Goal: Information Seeking & Learning: Check status

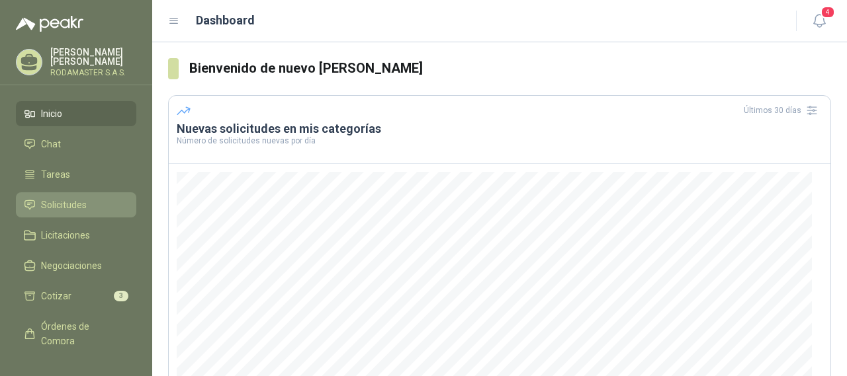
click at [56, 204] on span "Solicitudes" at bounding box center [64, 205] width 46 height 15
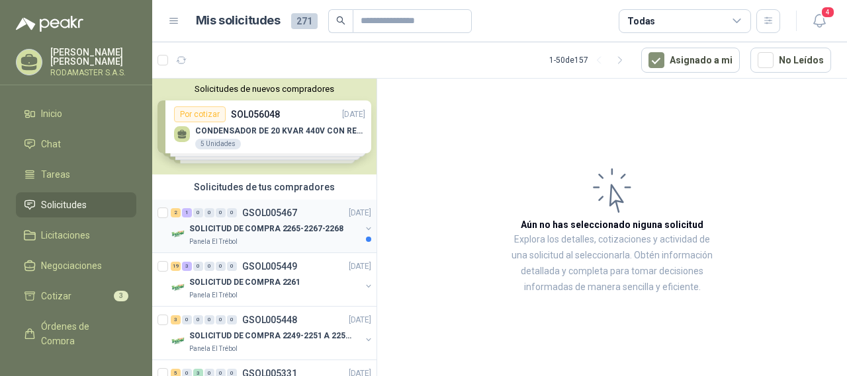
scroll to position [66, 0]
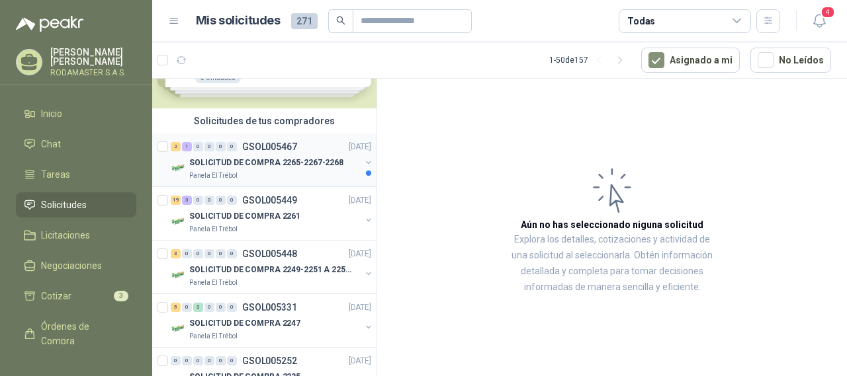
click at [269, 161] on p "SOLICITUD DE COMPRA 2265-2267-2268" at bounding box center [266, 163] width 154 height 13
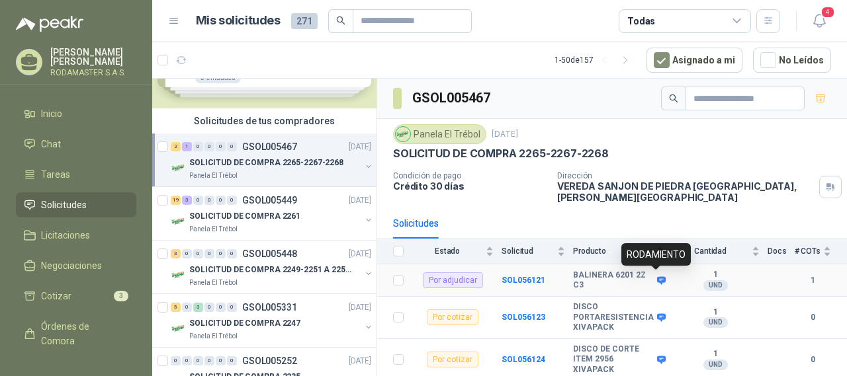
click at [657, 280] on icon at bounding box center [661, 280] width 9 height 8
click at [524, 280] on b "SOL056121" at bounding box center [523, 280] width 44 height 9
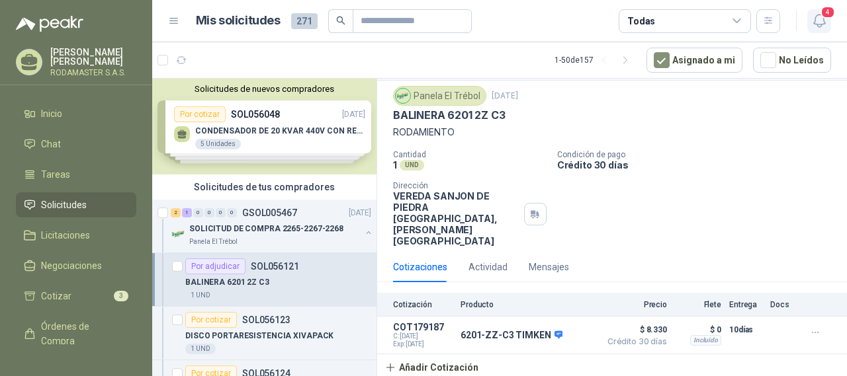
click at [821, 21] on icon "button" at bounding box center [819, 21] width 17 height 17
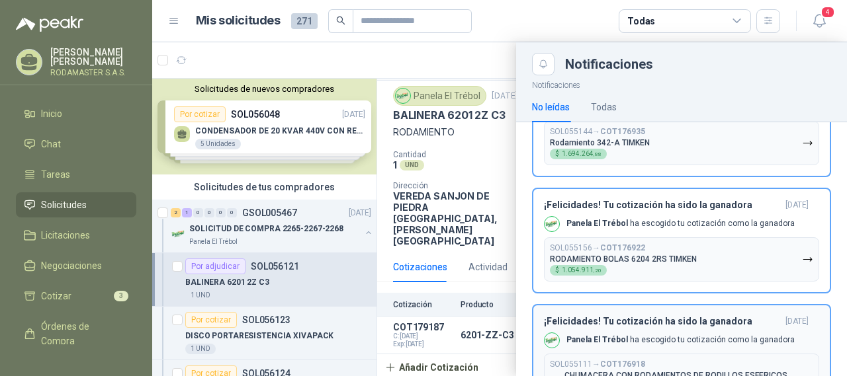
scroll to position [200, 0]
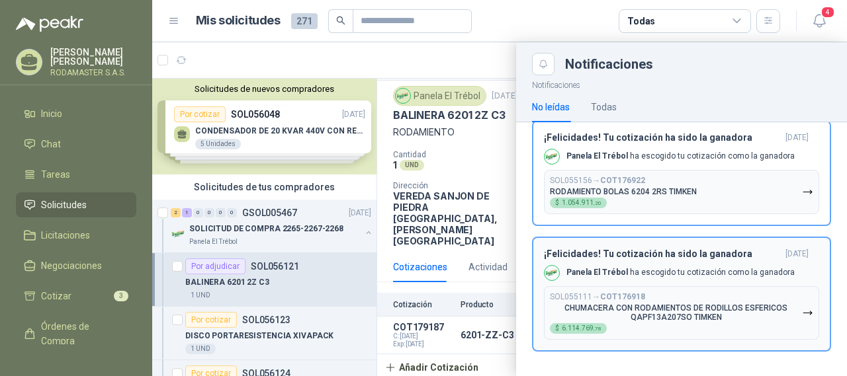
click at [777, 288] on button "SOL055111 → COT176918 CHUMACERA CON RODAMIENTOS DE RODILLOS ESFERICOS QAPF13A20…" at bounding box center [681, 313] width 275 height 54
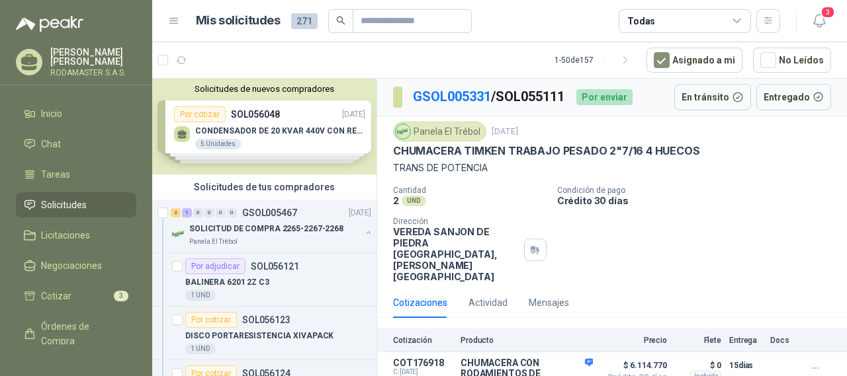
scroll to position [42, 0]
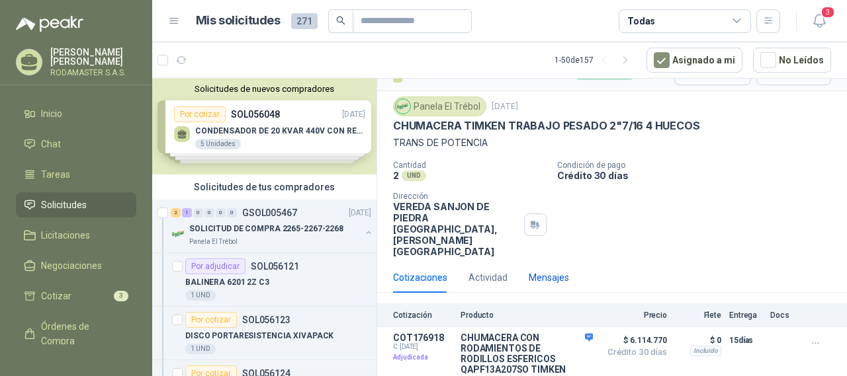
click at [540, 276] on div "Mensajes" at bounding box center [549, 278] width 40 height 15
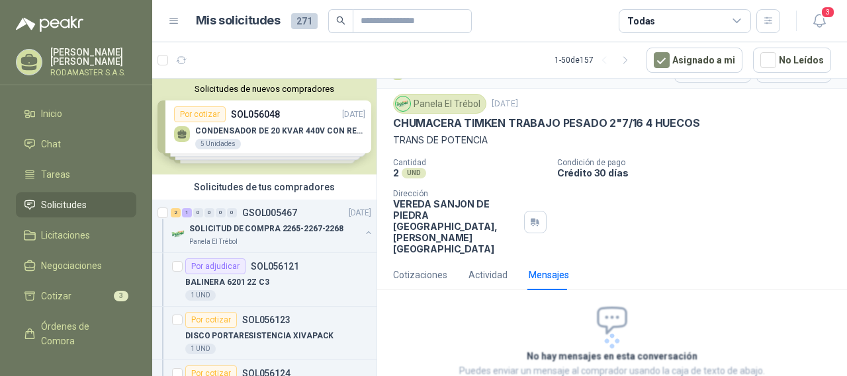
scroll to position [110, 0]
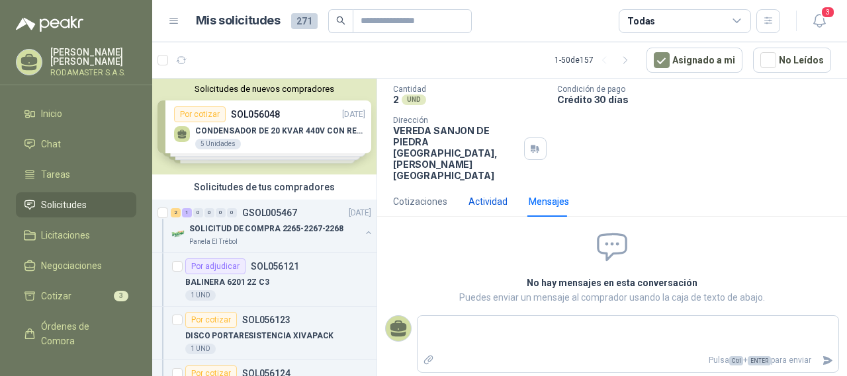
click at [476, 206] on div "Actividad" at bounding box center [487, 201] width 39 height 15
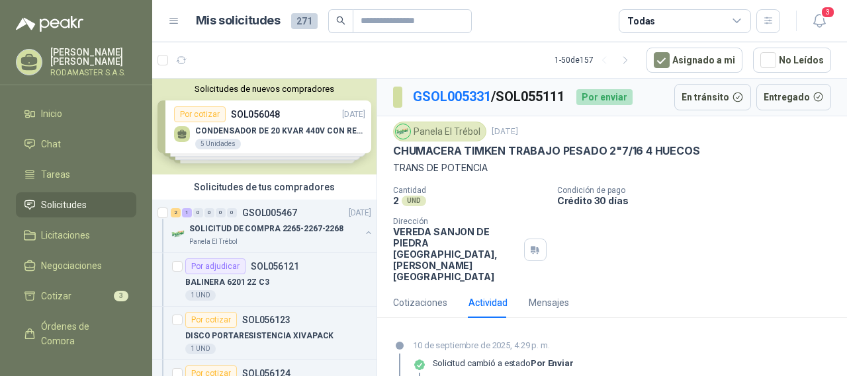
scroll to position [149, 0]
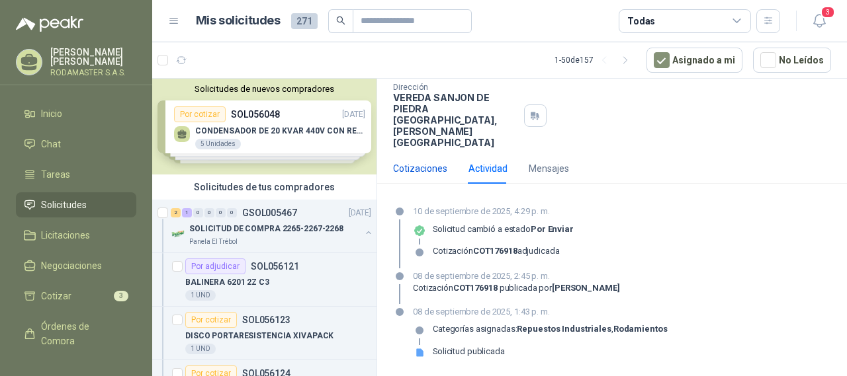
click at [425, 169] on div "Cotizaciones" at bounding box center [420, 168] width 54 height 15
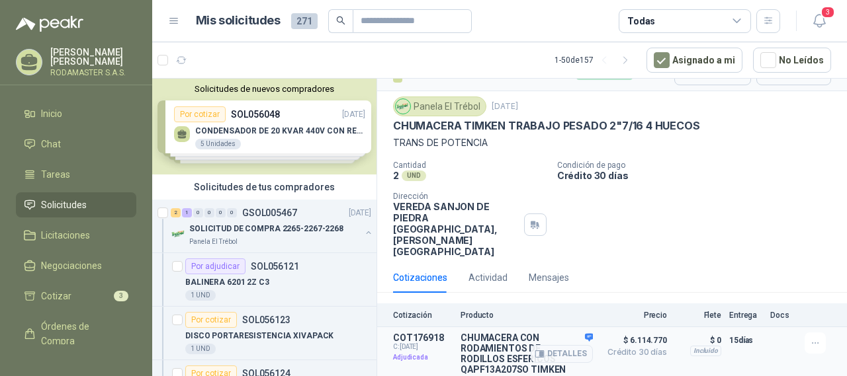
click at [581, 333] on div "Detalles" at bounding box center [561, 354] width 62 height 42
click at [556, 352] on button "Detalles" at bounding box center [561, 354] width 62 height 18
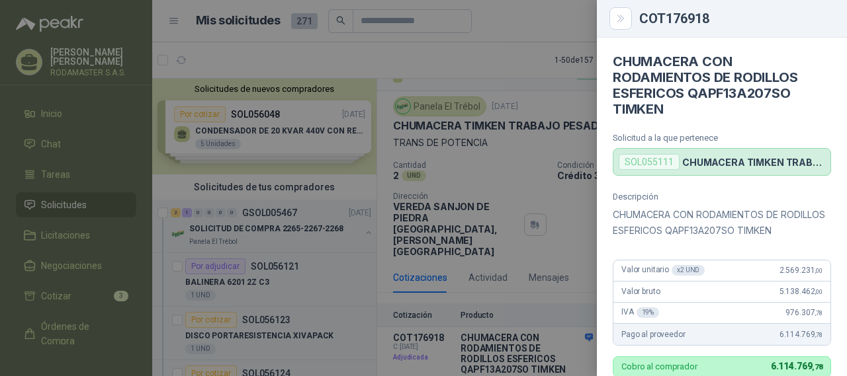
scroll to position [66, 0]
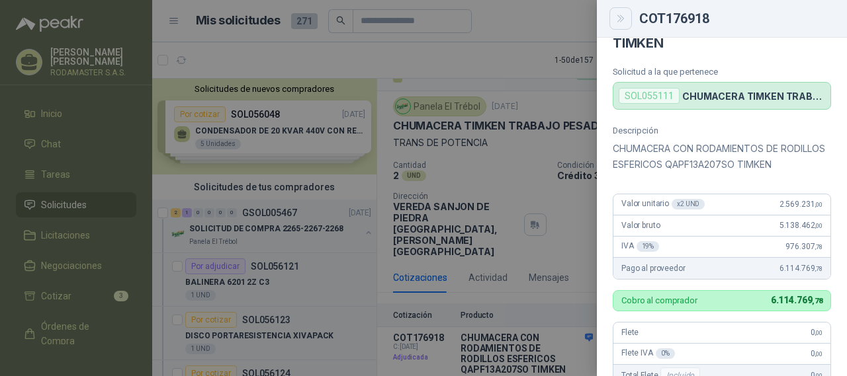
click at [622, 18] on icon "Close" at bounding box center [620, 18] width 11 height 11
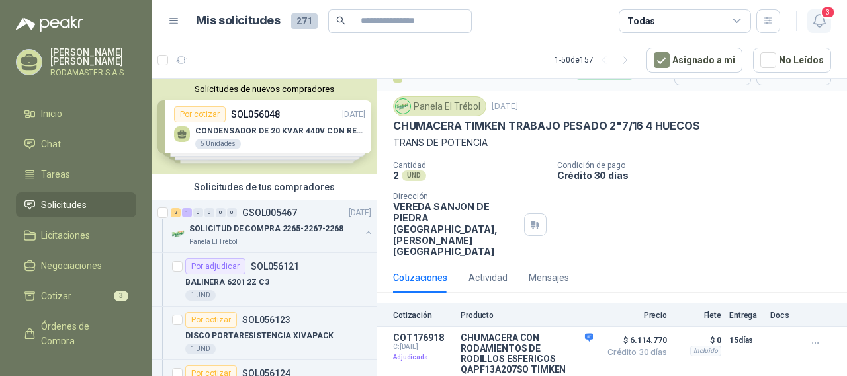
click at [819, 27] on icon "button" at bounding box center [818, 21] width 11 height 13
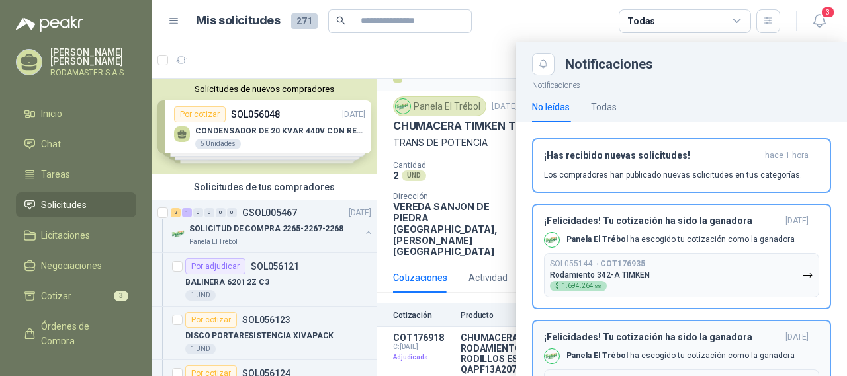
scroll to position [75, 0]
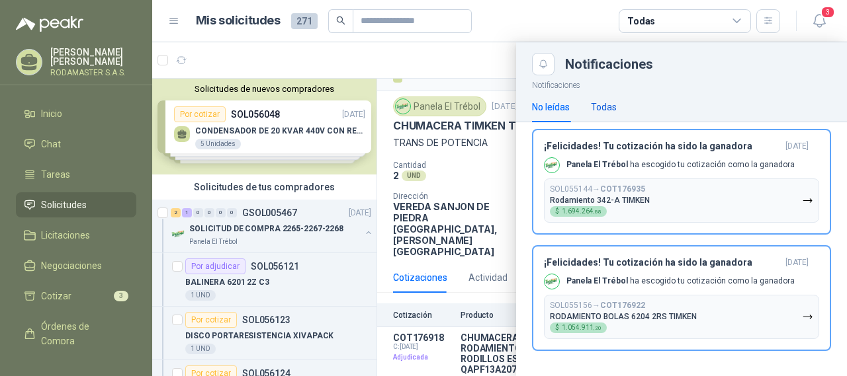
click at [600, 101] on div "Todas" at bounding box center [604, 107] width 26 height 15
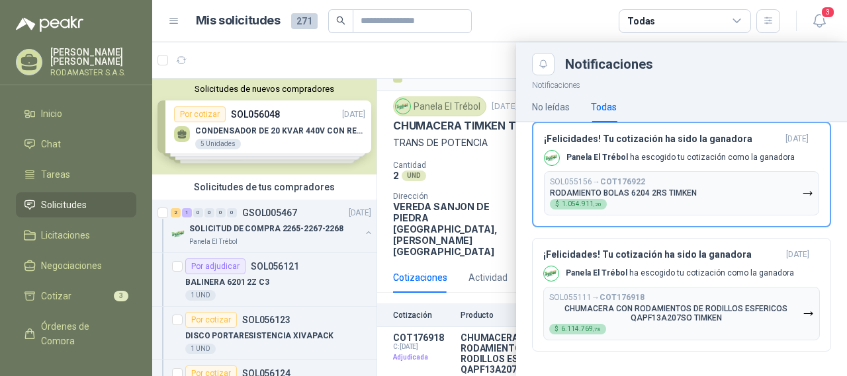
scroll to position [132, 0]
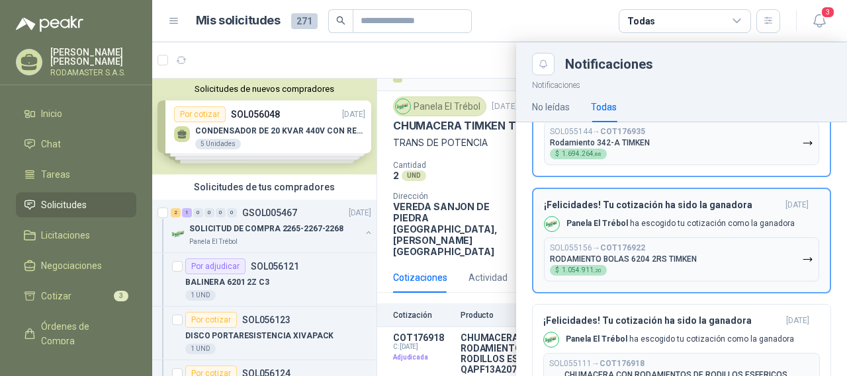
click at [704, 249] on button "SOL055156 → COT176922 RODAMIENTO BOLAS 6204 2RS TIMKEN $ 1.054.911 ,20" at bounding box center [681, 259] width 275 height 44
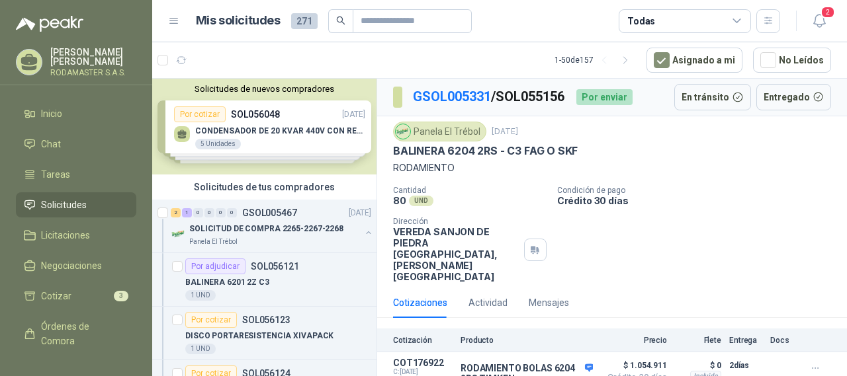
scroll to position [30, 0]
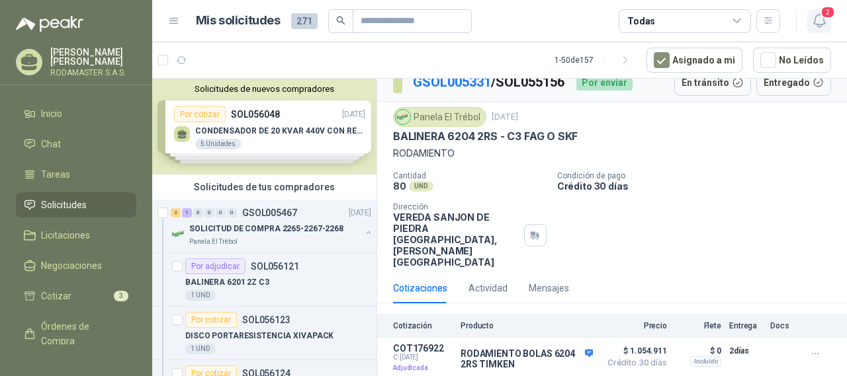
click at [816, 15] on icon "button" at bounding box center [818, 21] width 11 height 13
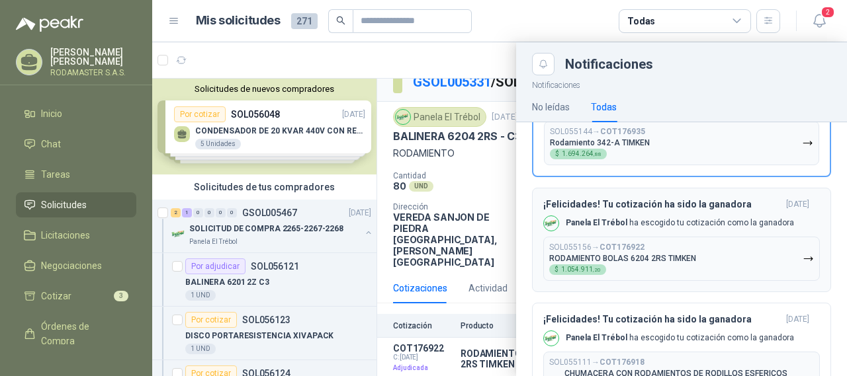
click at [654, 229] on div "Panela El Trébol ha escogido tu cotización como la ganadora" at bounding box center [668, 224] width 251 height 16
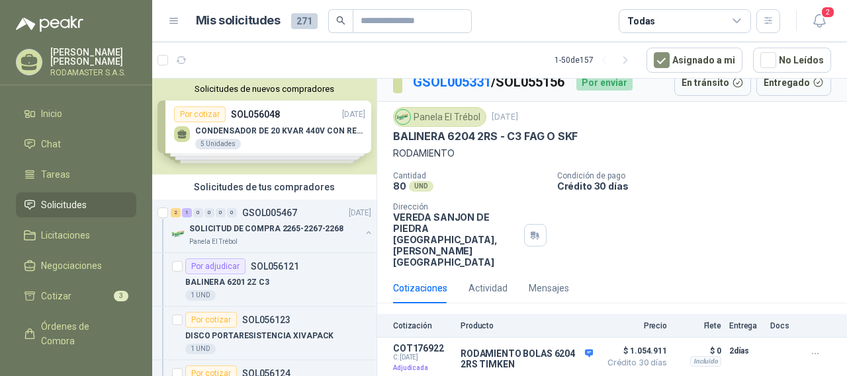
scroll to position [5, 0]
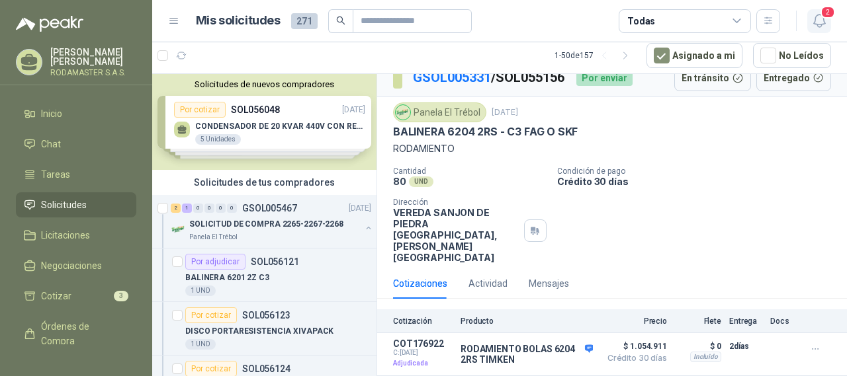
click at [819, 19] on icon "button" at bounding box center [819, 21] width 17 height 17
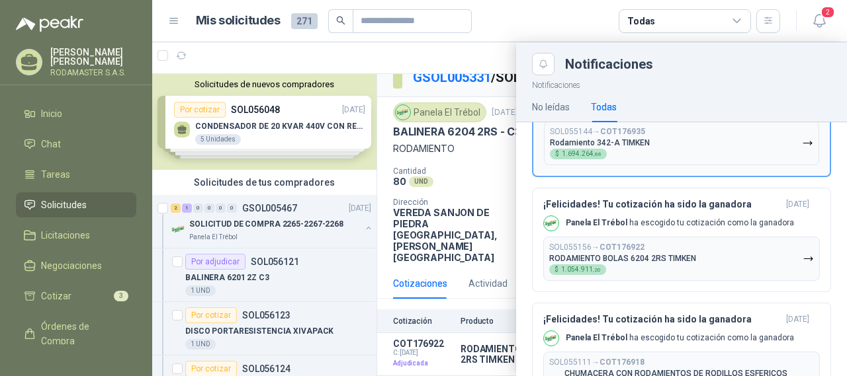
scroll to position [0, 0]
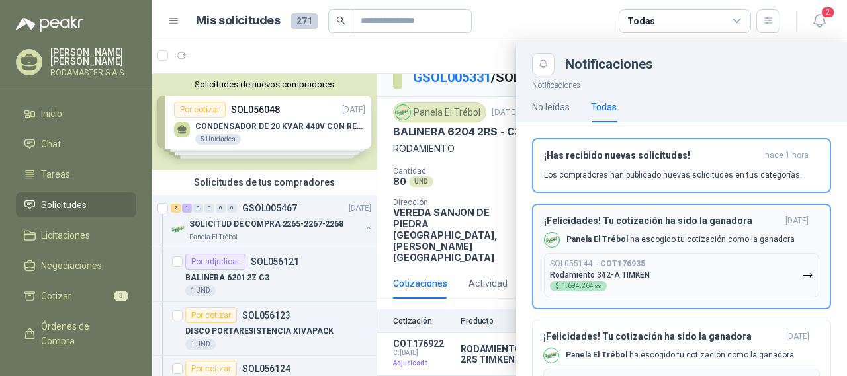
click at [682, 257] on button "SOL055144 → COT176935 Rodamiento 342-A TIMKEN $ 1.694.264 ,88" at bounding box center [681, 275] width 275 height 44
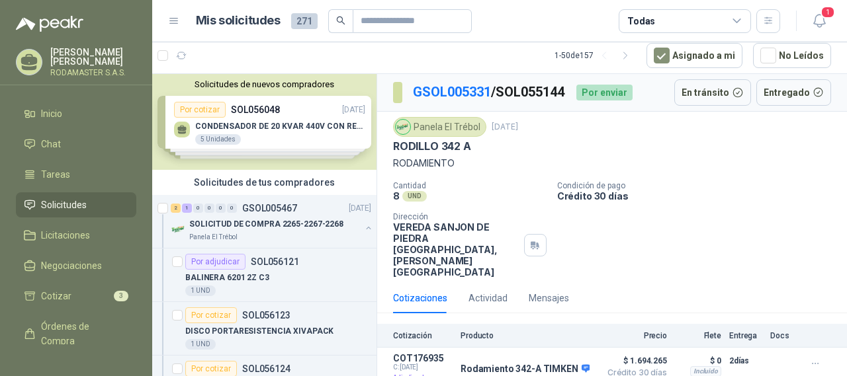
scroll to position [30, 0]
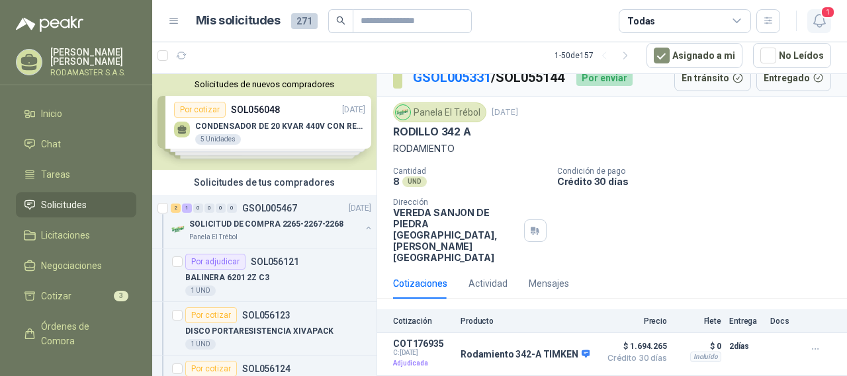
click at [831, 14] on span "1" at bounding box center [827, 12] width 15 height 13
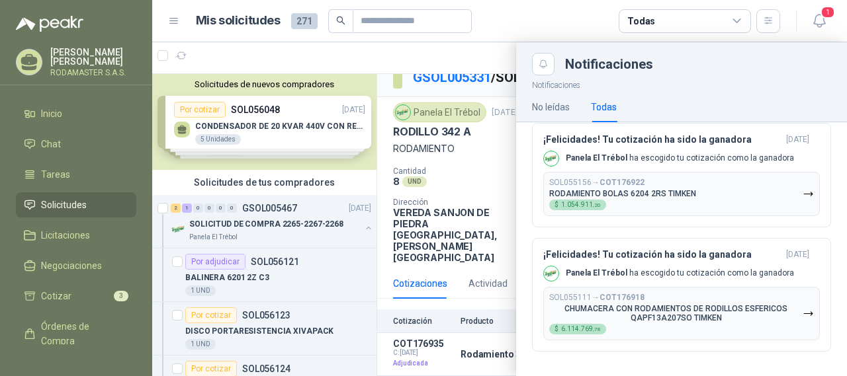
scroll to position [0, 0]
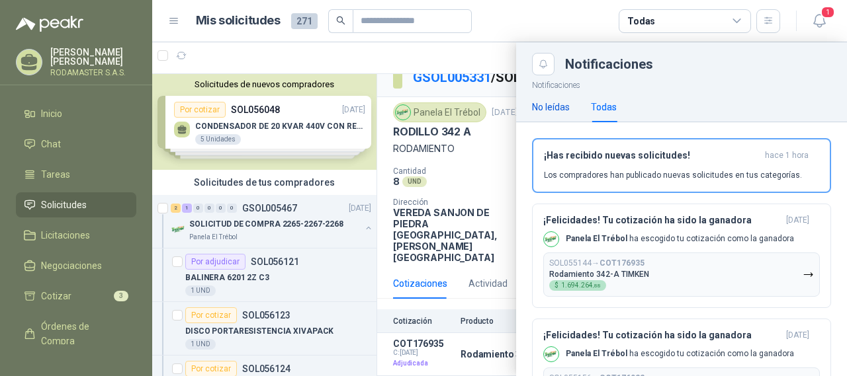
click at [553, 104] on div "No leídas" at bounding box center [551, 107] width 38 height 15
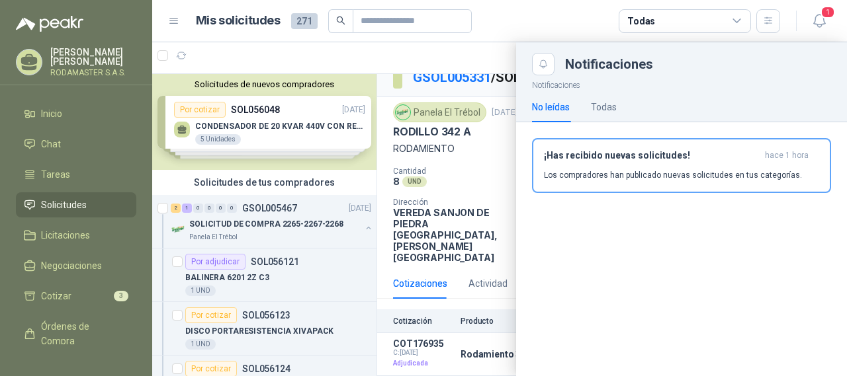
click at [591, 106] on div "No leídas Todas" at bounding box center [574, 107] width 85 height 30
click at [598, 107] on div "Todas" at bounding box center [604, 107] width 26 height 15
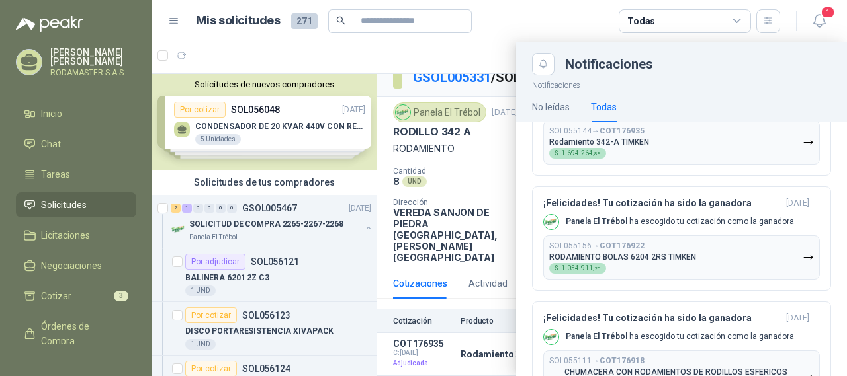
scroll to position [196, 0]
